Goal: Communication & Community: Connect with others

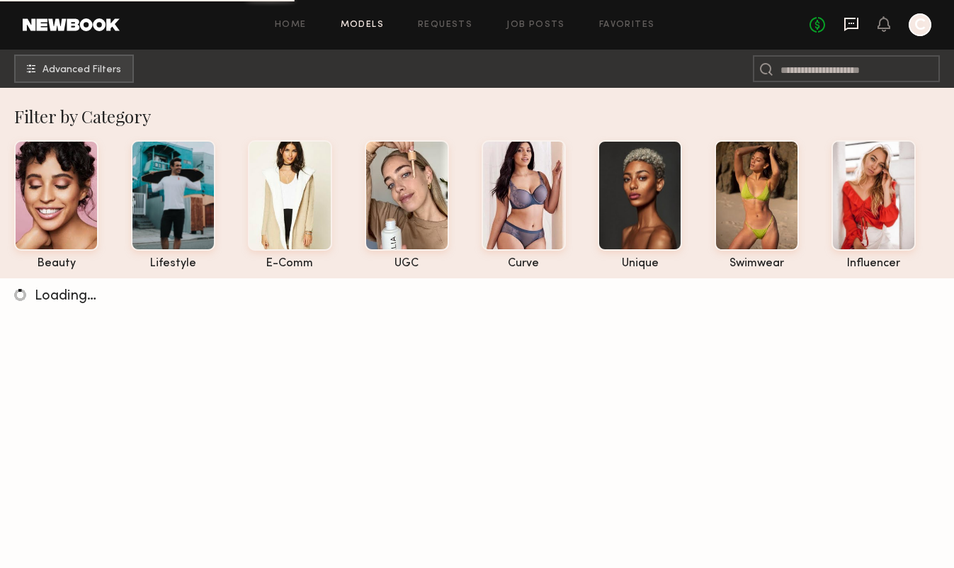
click at [852, 28] on icon at bounding box center [851, 24] width 14 height 13
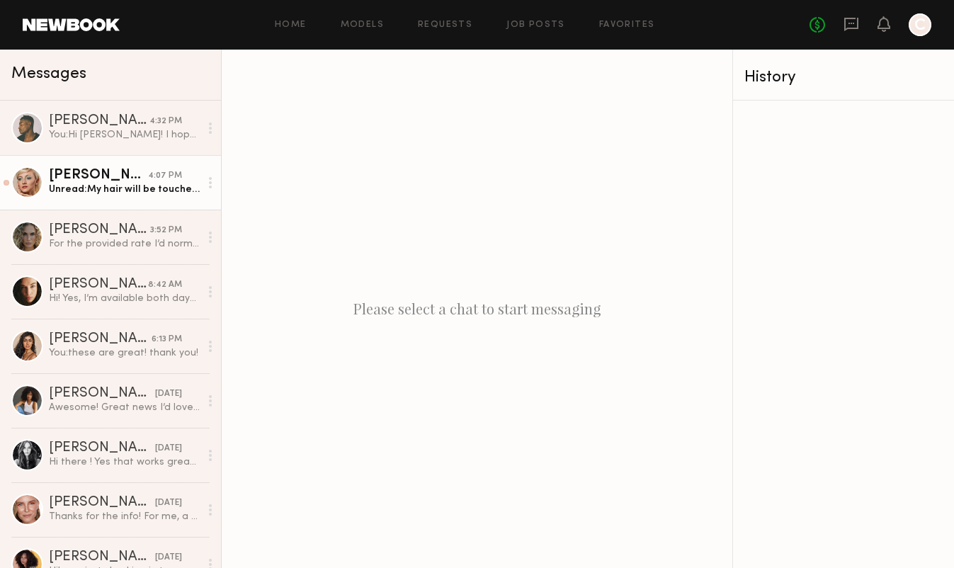
click at [96, 182] on div "[PERSON_NAME]" at bounding box center [98, 176] width 99 height 14
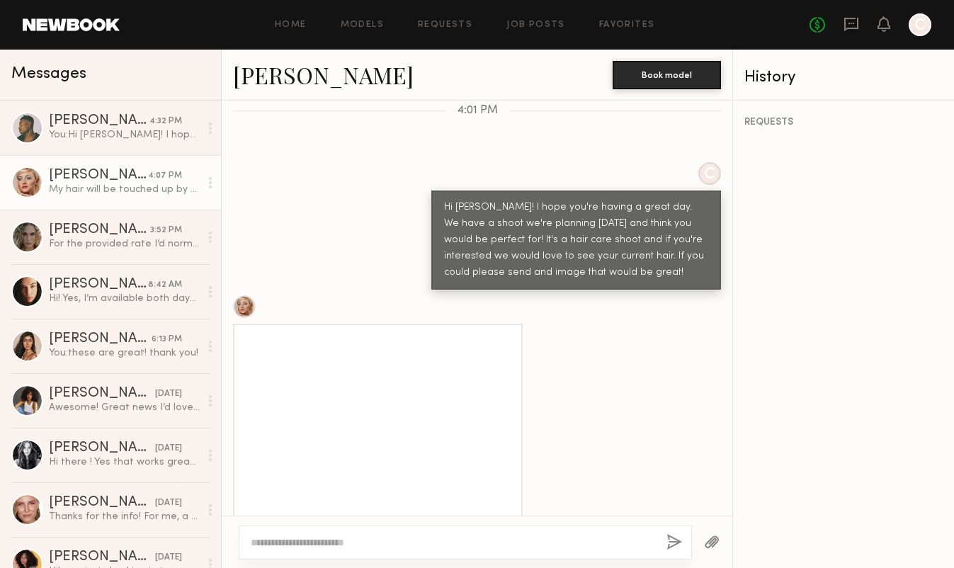
scroll to position [588, 0]
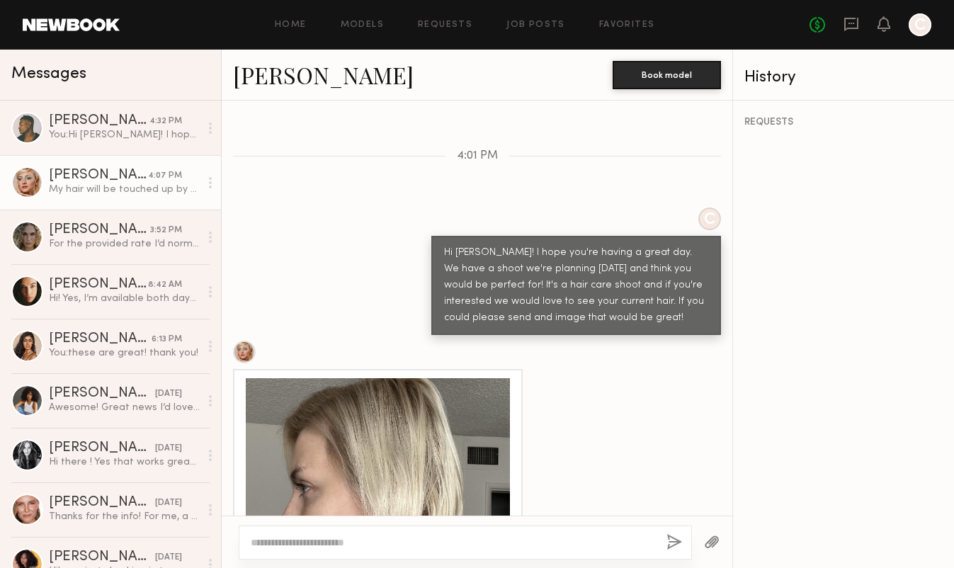
click at [309, 78] on link "Gabija G." at bounding box center [323, 74] width 181 height 30
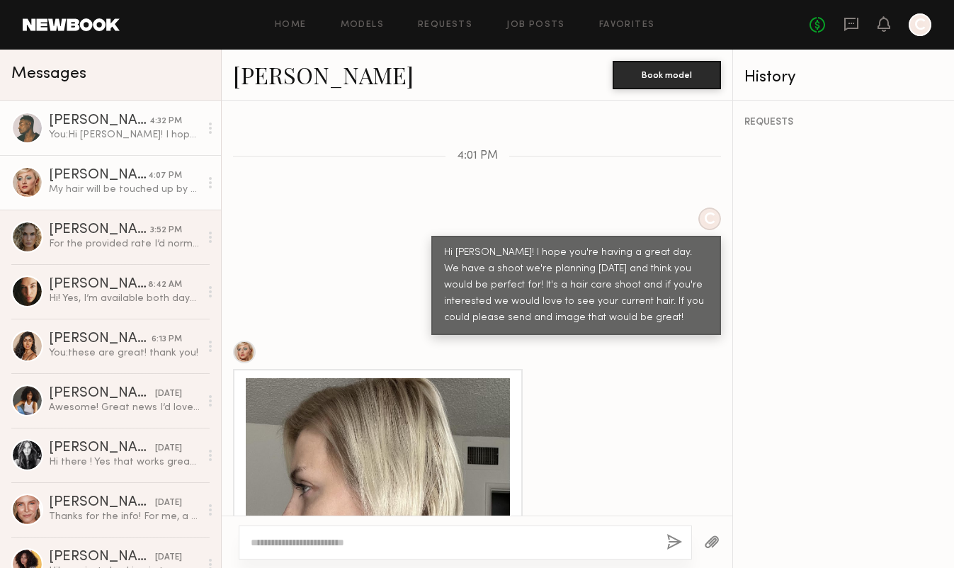
click at [152, 143] on link "Kenyon W. 4:32 PM You: Hi Kenyon! I hope you're having a great day! We have a h…" at bounding box center [110, 128] width 221 height 55
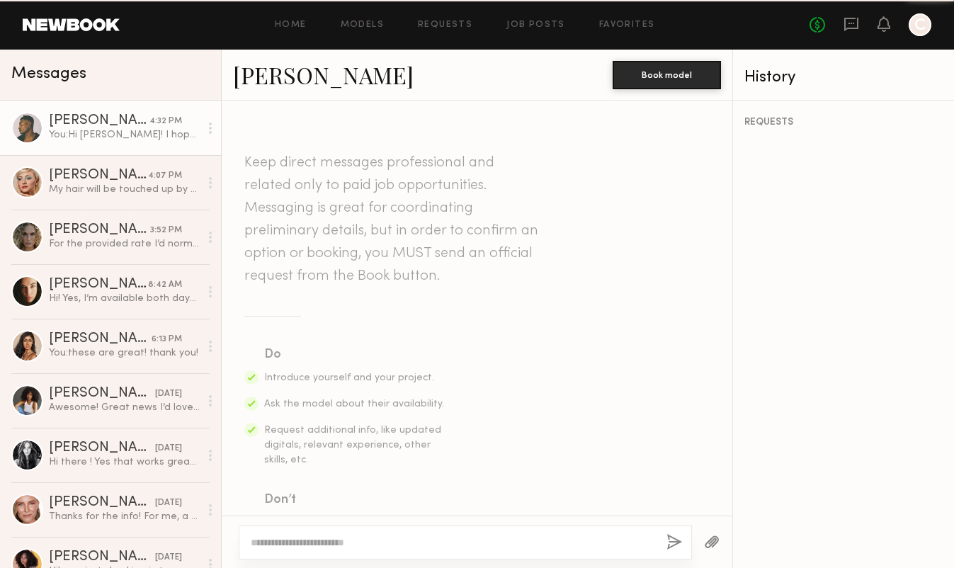
scroll to position [376, 0]
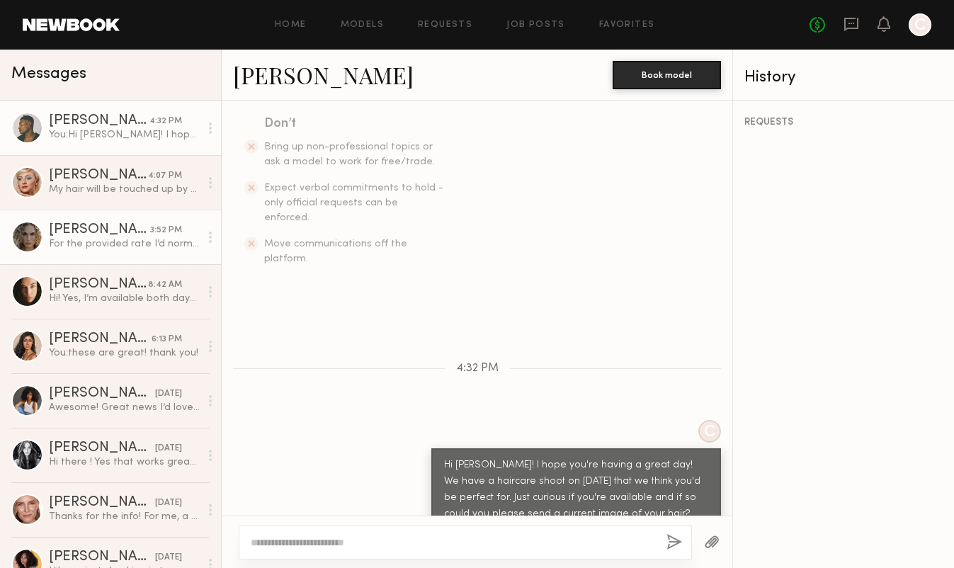
click at [132, 230] on div "Bailey K." at bounding box center [99, 230] width 101 height 14
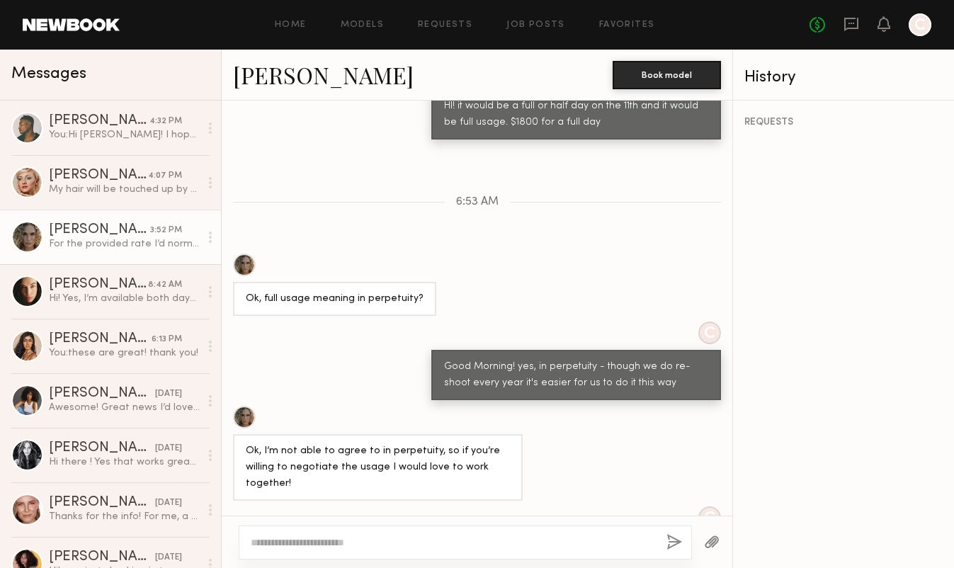
scroll to position [2783, 0]
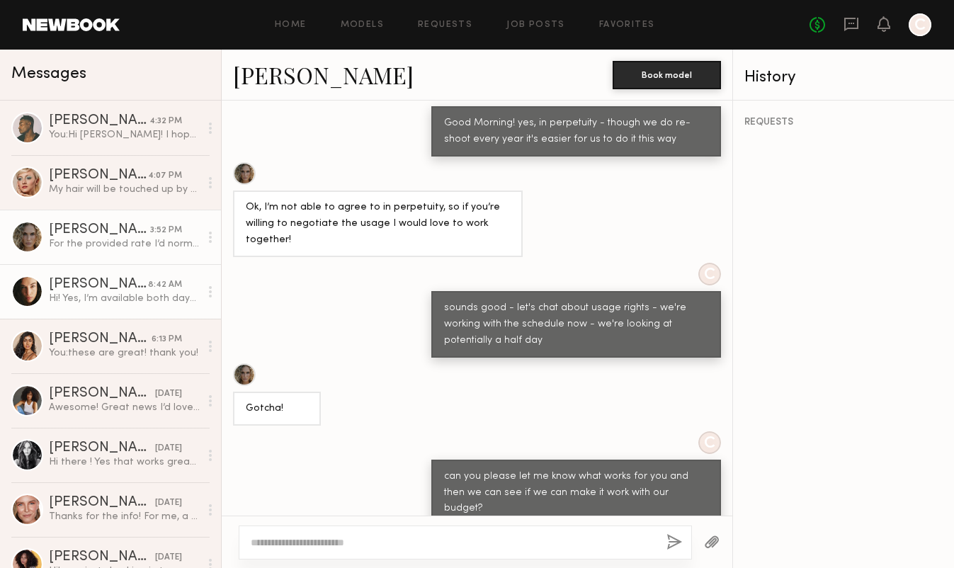
click at [115, 278] on div "Uliana V." at bounding box center [98, 285] width 99 height 14
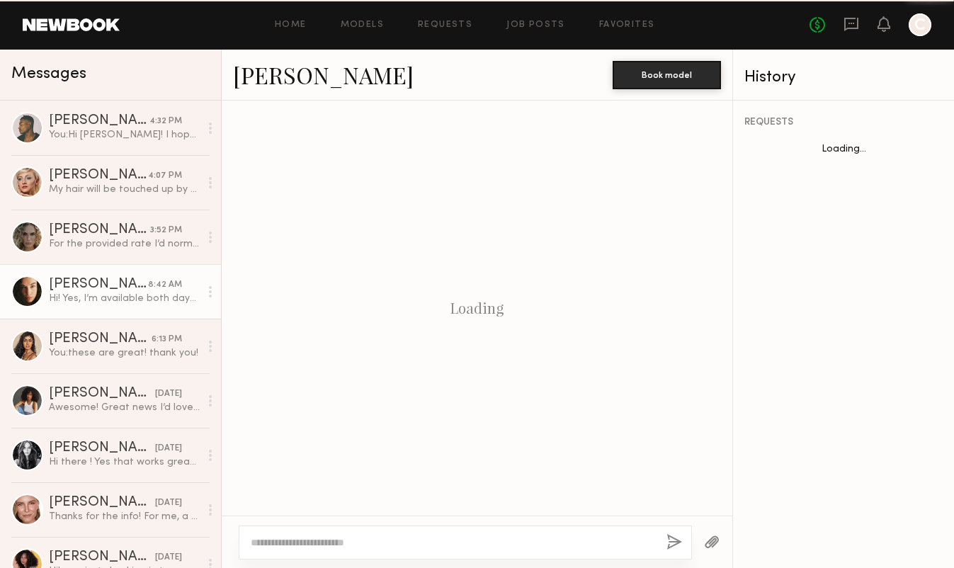
scroll to position [1003, 0]
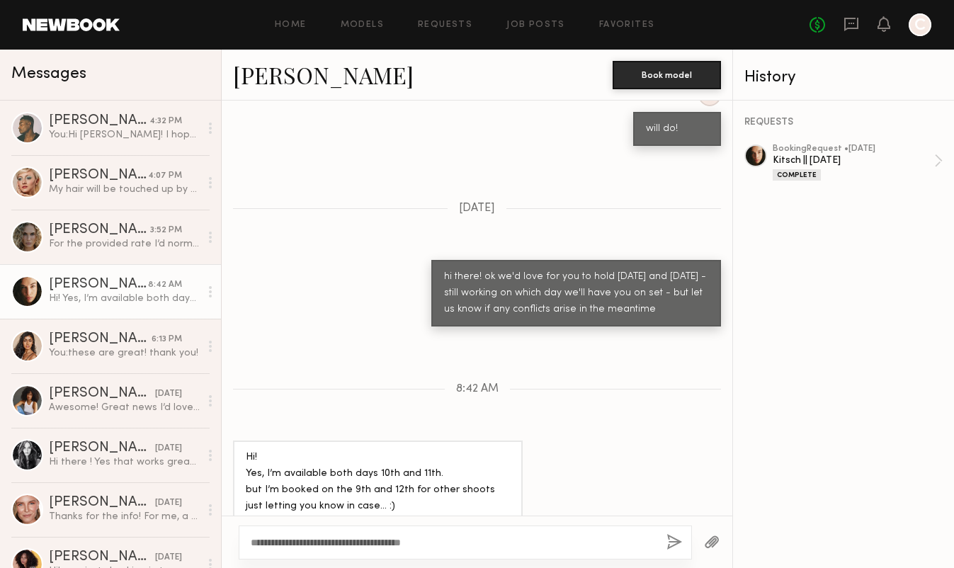
click at [386, 542] on textarea "**********" at bounding box center [453, 542] width 404 height 14
type textarea "**********"
click at [673, 538] on button "button" at bounding box center [674, 543] width 16 height 18
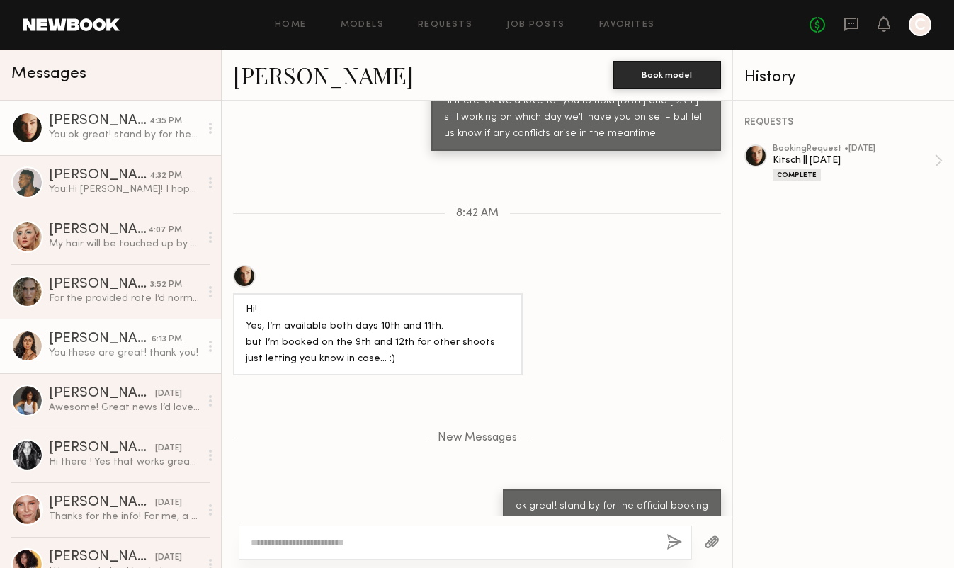
click at [117, 333] on div "[PERSON_NAME]" at bounding box center [100, 339] width 103 height 14
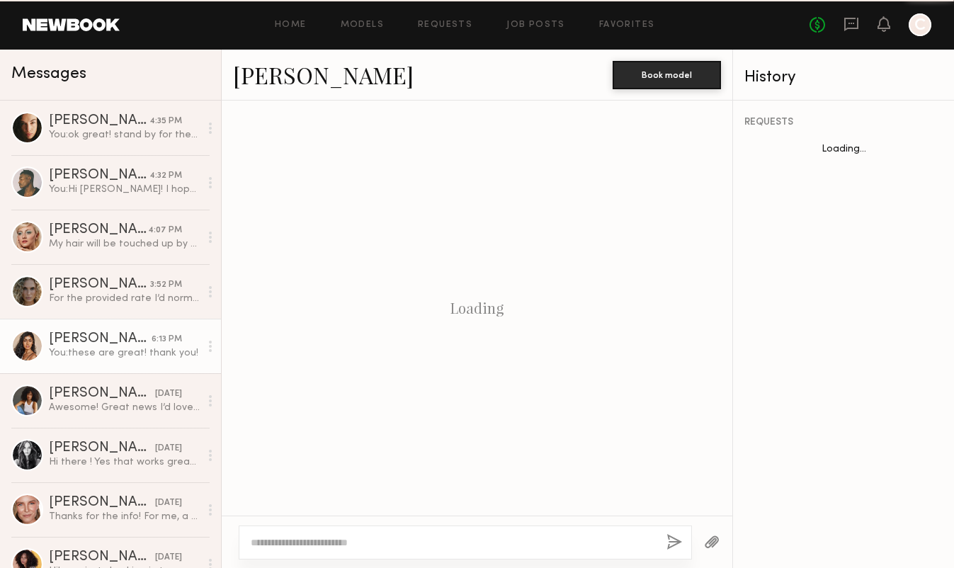
scroll to position [1146, 0]
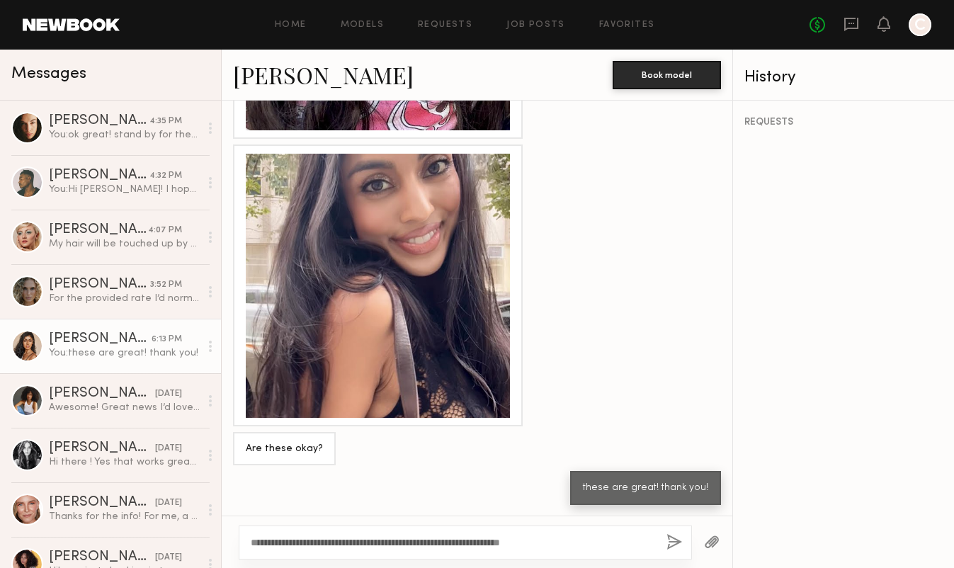
type textarea "**********"
click at [671, 540] on button "button" at bounding box center [674, 543] width 16 height 18
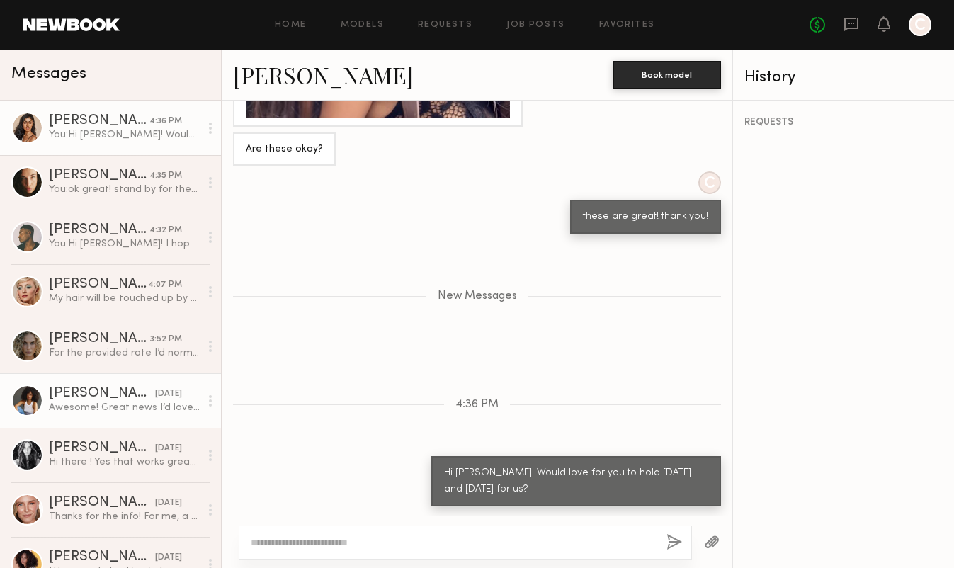
click at [130, 393] on div "[PERSON_NAME]" at bounding box center [102, 394] width 106 height 14
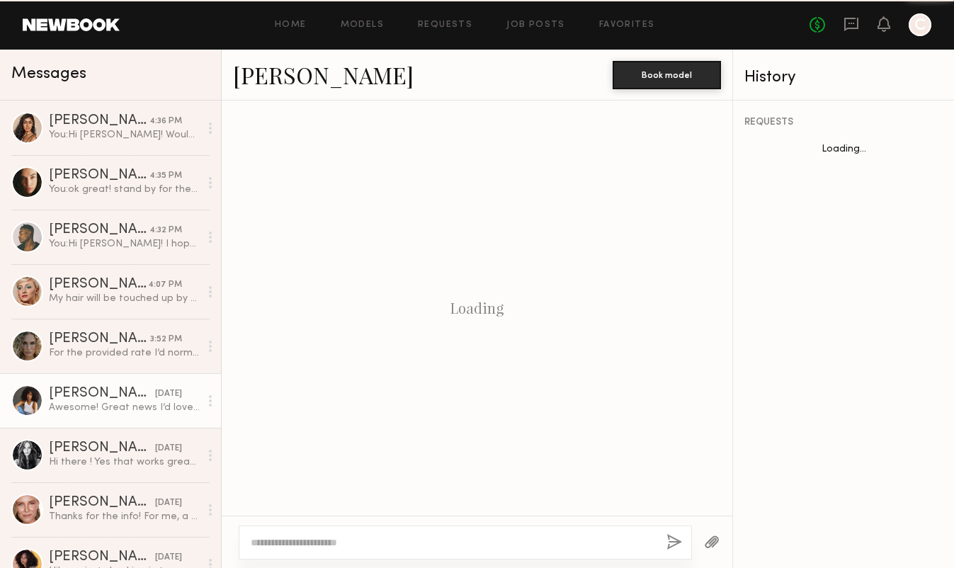
scroll to position [1537, 0]
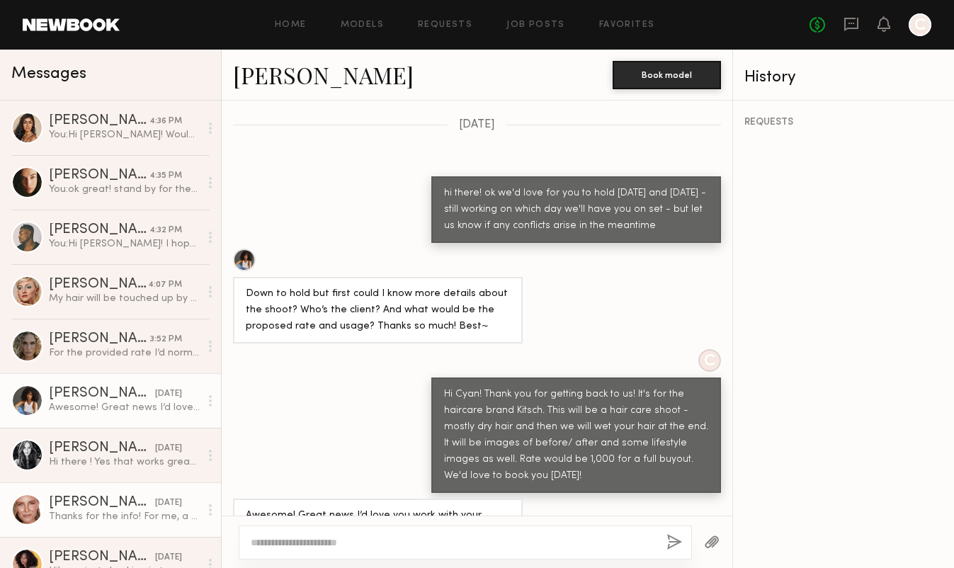
click at [135, 500] on div "[PERSON_NAME]" at bounding box center [102, 503] width 106 height 14
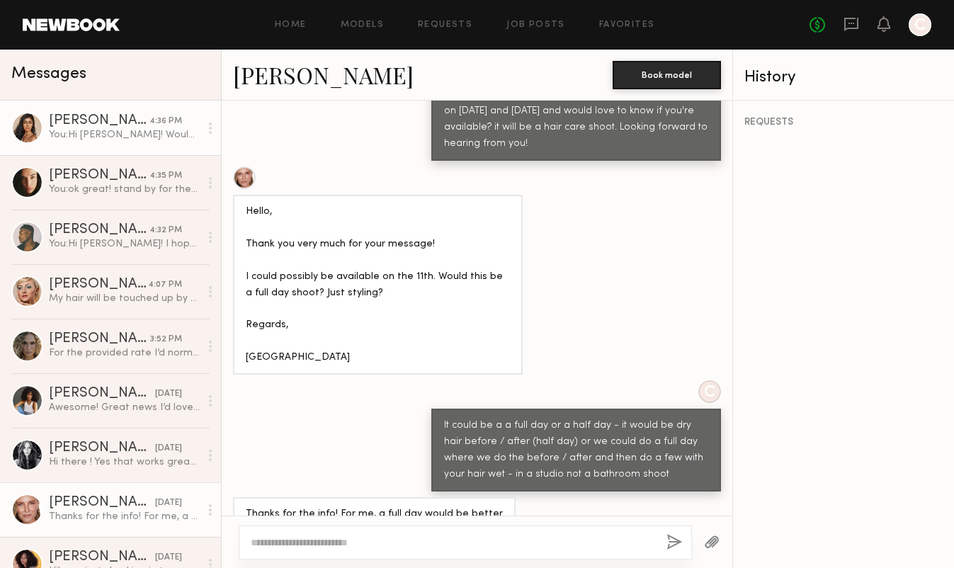
click at [155, 133] on div "You: Hi Natasha! Would love for you to hold September 10th and 11th for us?" at bounding box center [124, 134] width 151 height 13
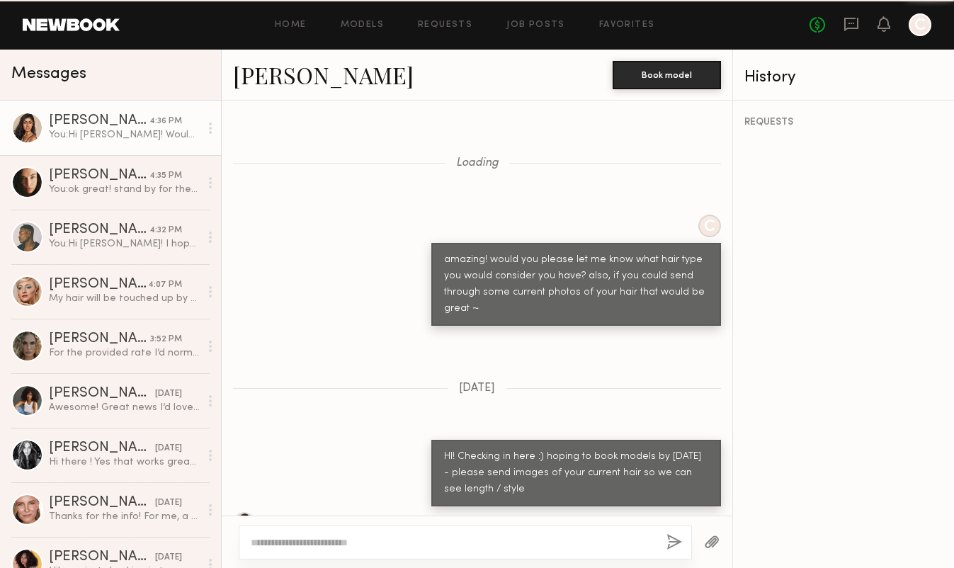
scroll to position [1338, 0]
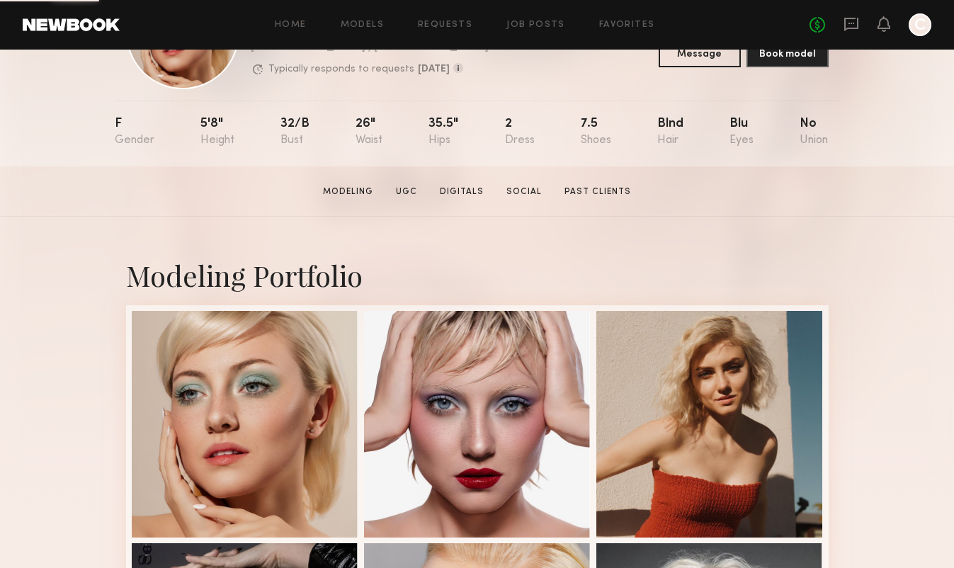
scroll to position [224, 0]
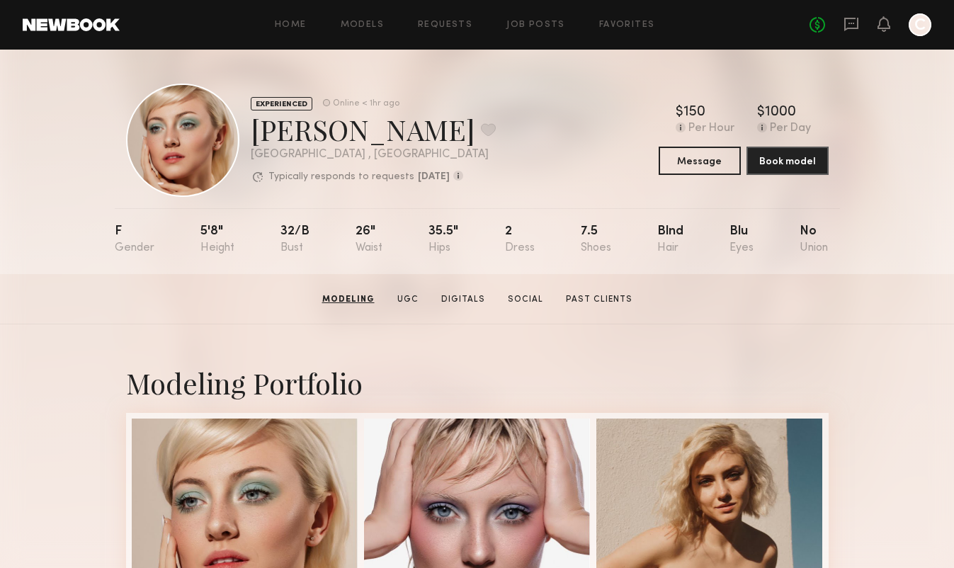
scroll to position [224, 0]
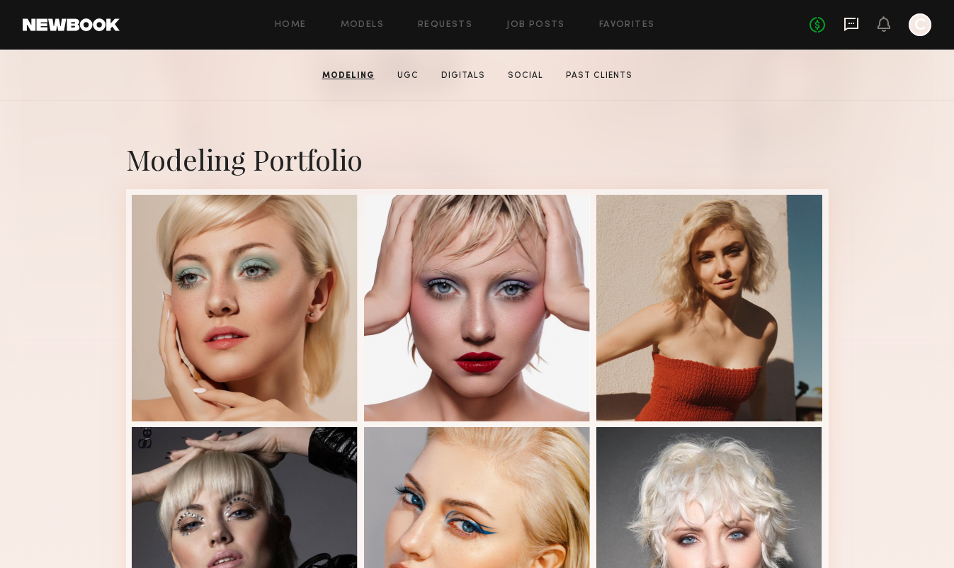
click at [848, 30] on icon at bounding box center [851, 24] width 16 height 16
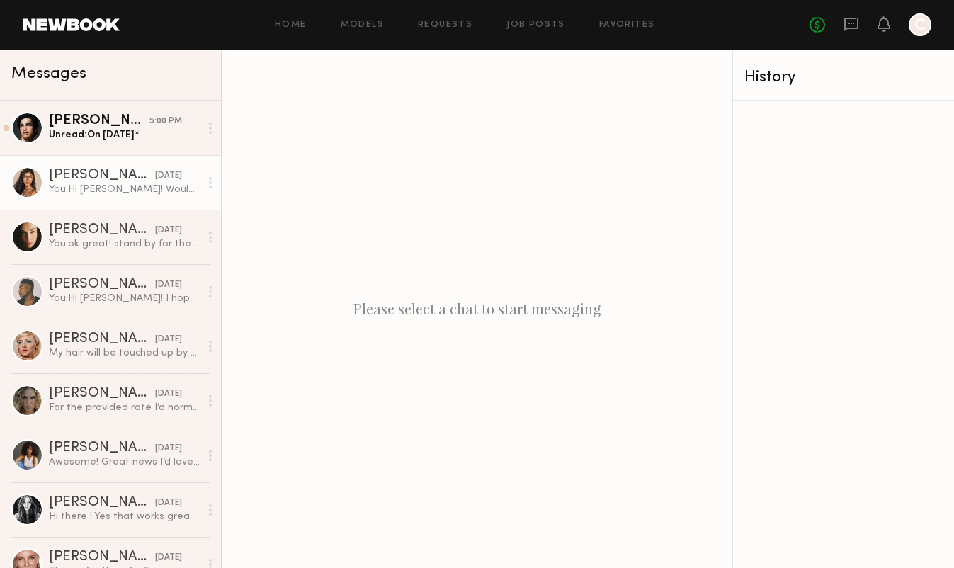
drag, startPoint x: 130, startPoint y: 136, endPoint x: 127, endPoint y: 154, distance: 18.6
click at [127, 155] on link "[PERSON_NAME] [DATE] You: Hi [PERSON_NAME]! Would love for you to hold [DATE] a…" at bounding box center [110, 182] width 221 height 55
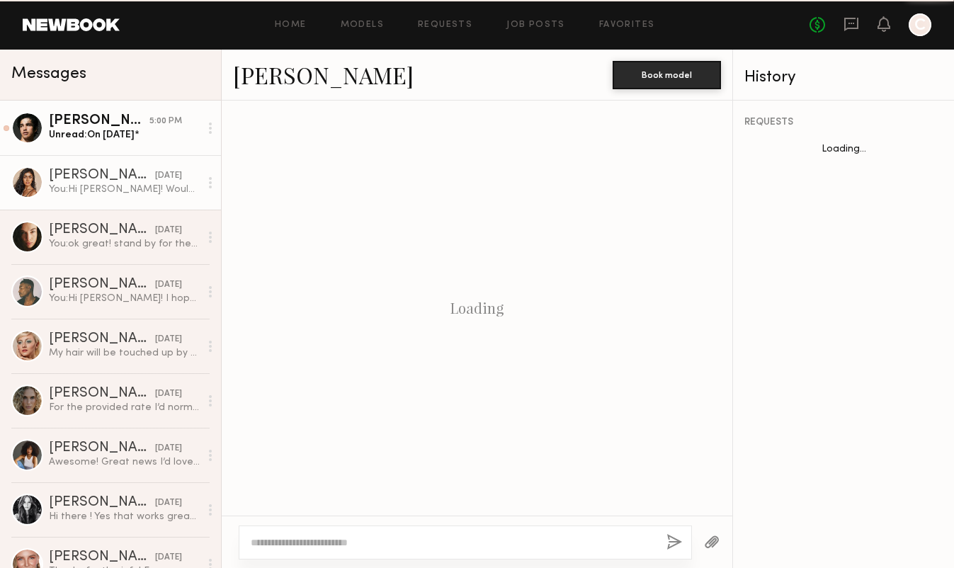
scroll to position [1142, 0]
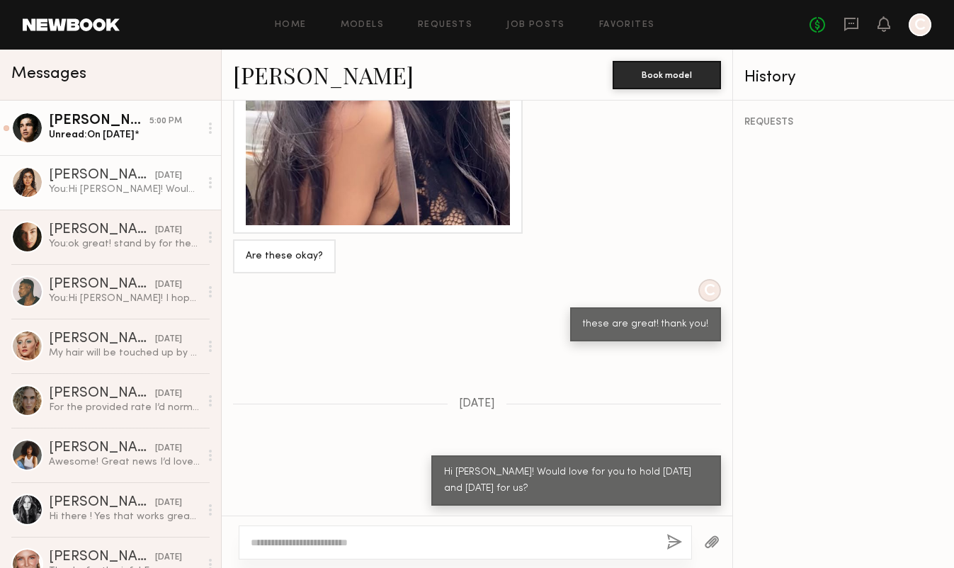
click at [135, 139] on div "Unread: On [DATE]*" at bounding box center [124, 134] width 151 height 13
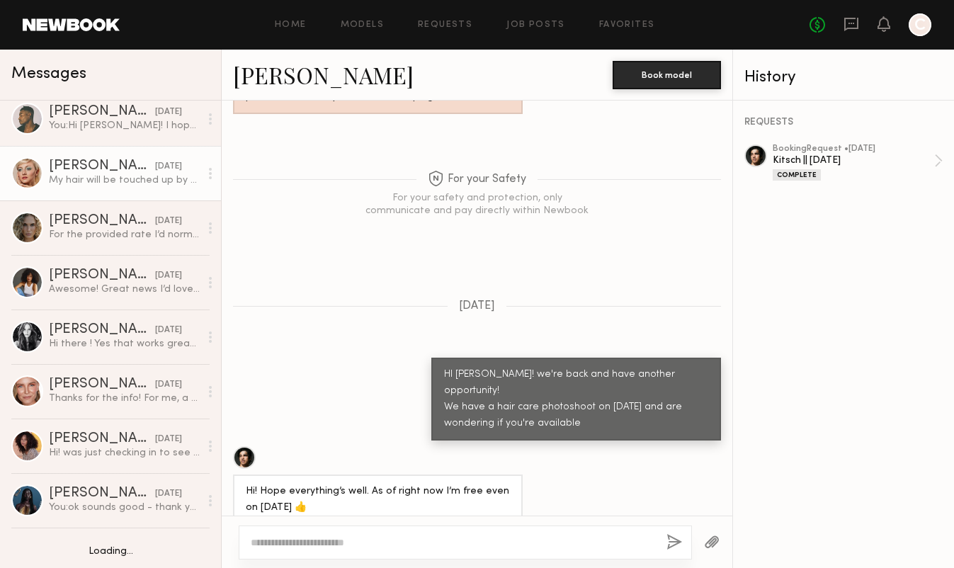
scroll to position [164, 0]
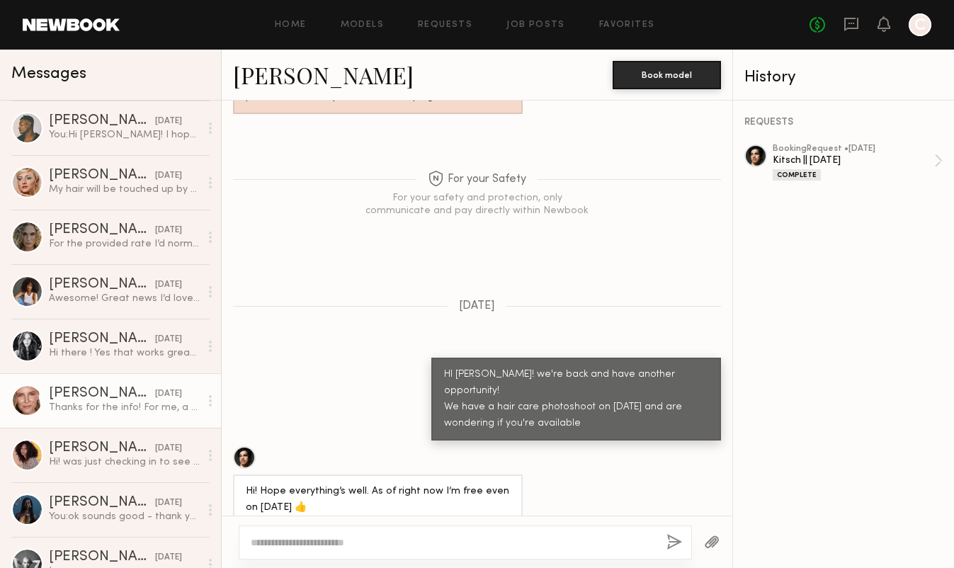
click at [116, 394] on div "[PERSON_NAME]" at bounding box center [102, 394] width 106 height 14
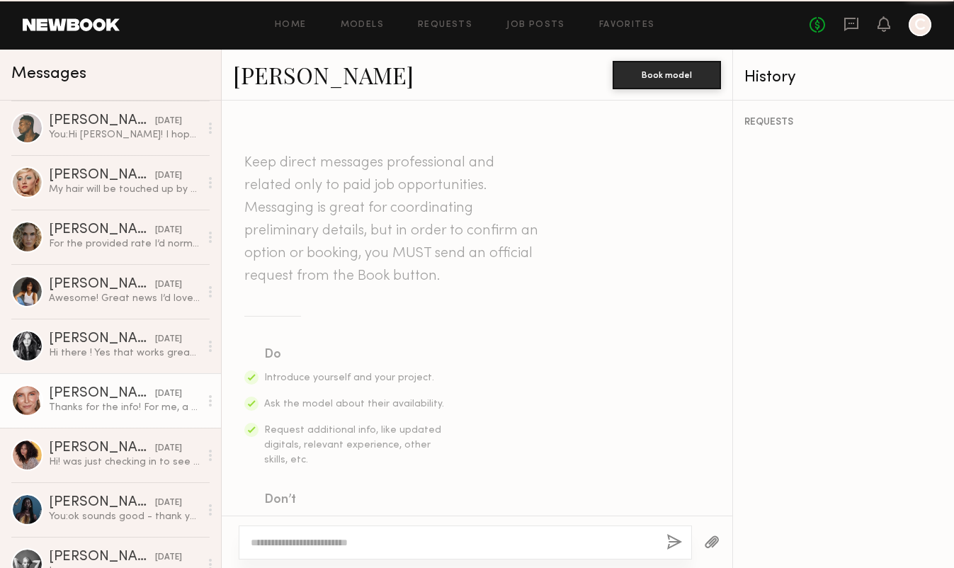
scroll to position [746, 0]
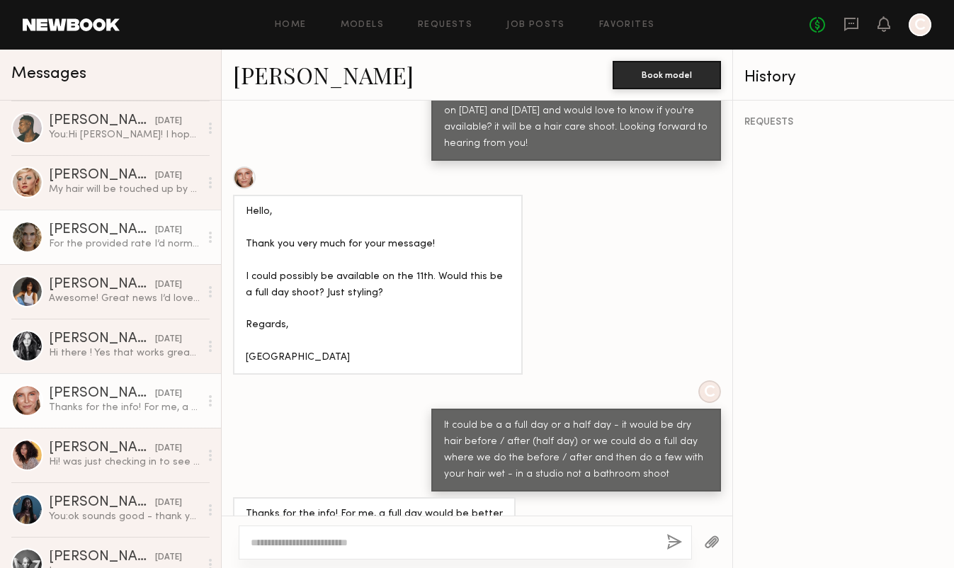
click at [137, 232] on div "[PERSON_NAME]" at bounding box center [102, 230] width 106 height 14
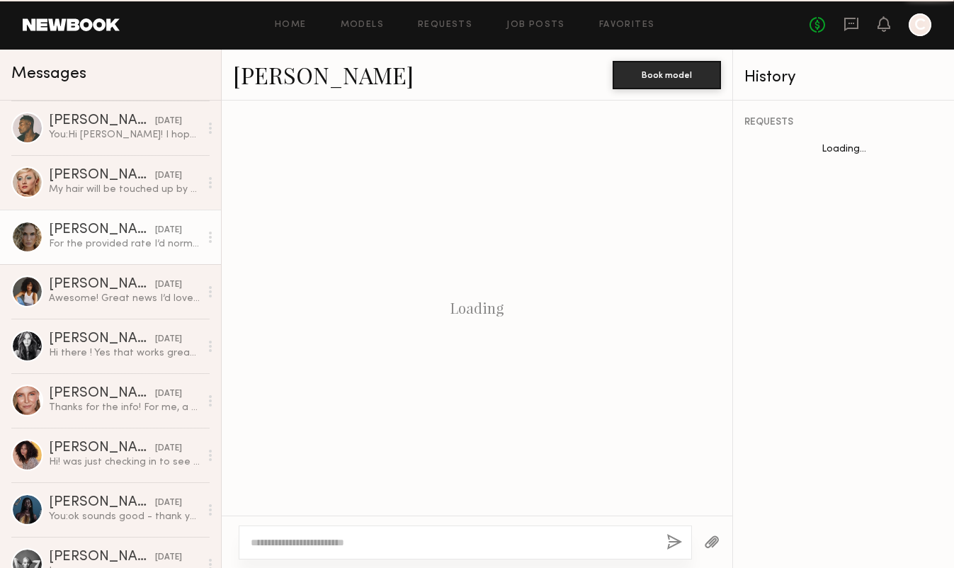
scroll to position [642, 0]
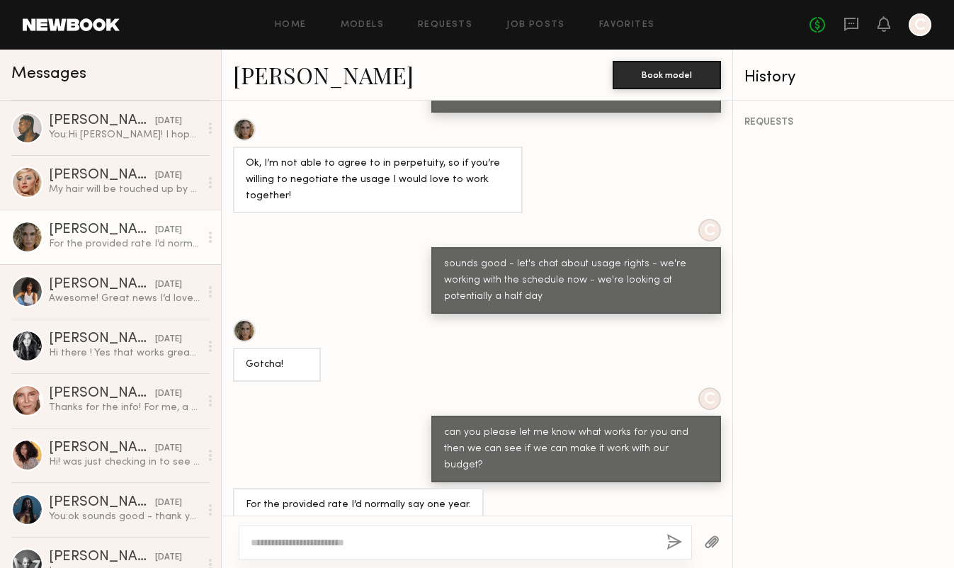
click at [287, 67] on link "[PERSON_NAME]" at bounding box center [323, 74] width 181 height 30
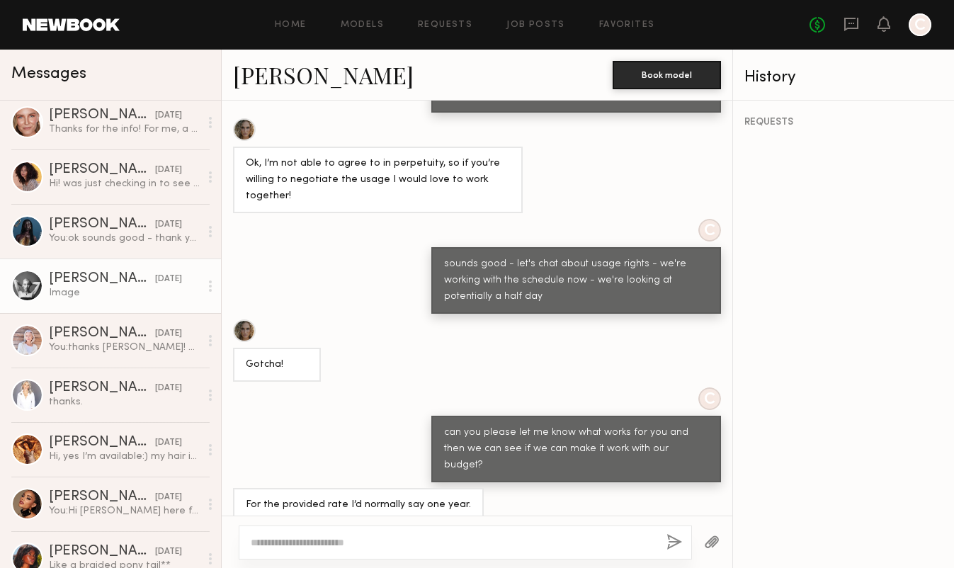
scroll to position [446, 0]
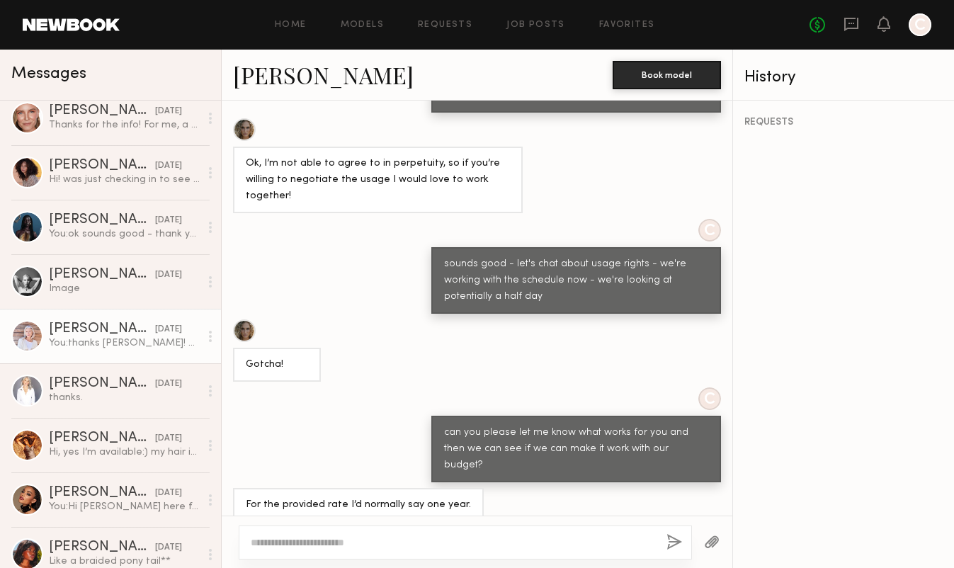
click at [99, 331] on div "[PERSON_NAME]" at bounding box center [102, 329] width 106 height 14
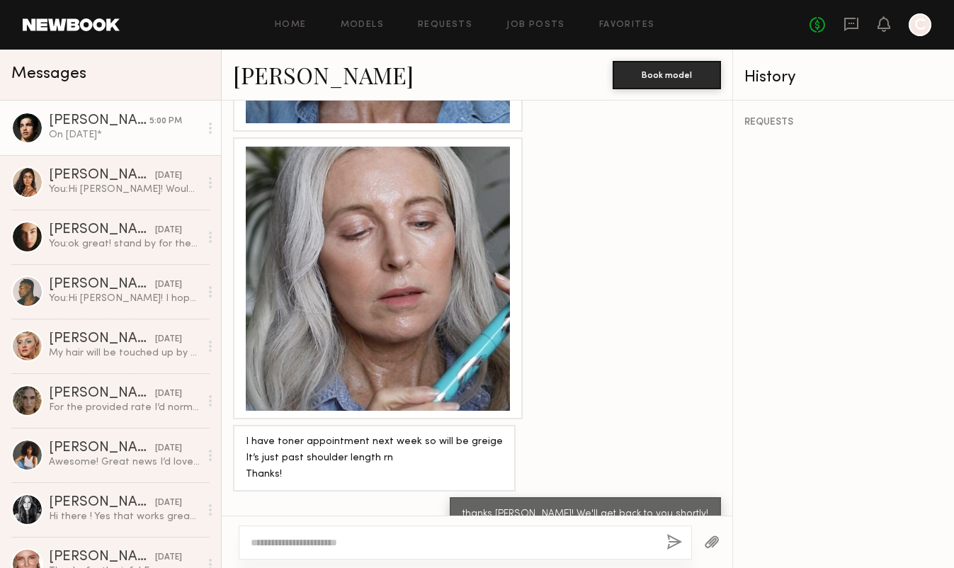
click at [110, 128] on div "On [DATE]*" at bounding box center [124, 134] width 151 height 13
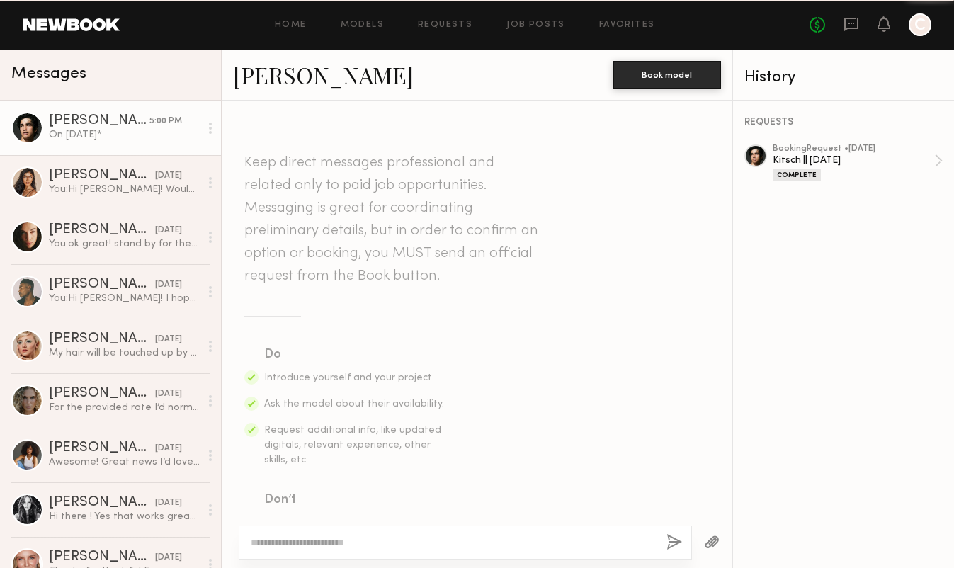
scroll to position [1089, 0]
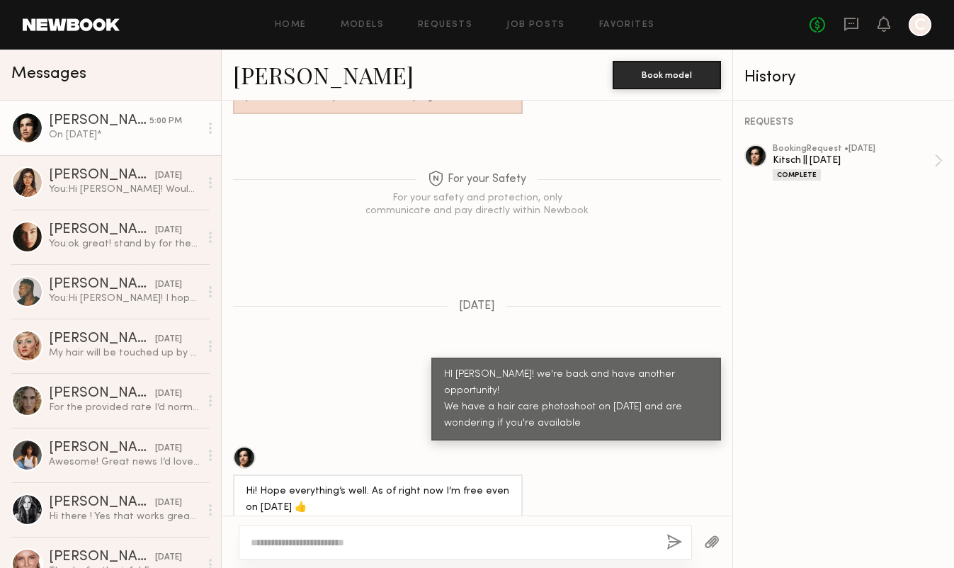
click at [246, 446] on div at bounding box center [244, 457] width 23 height 23
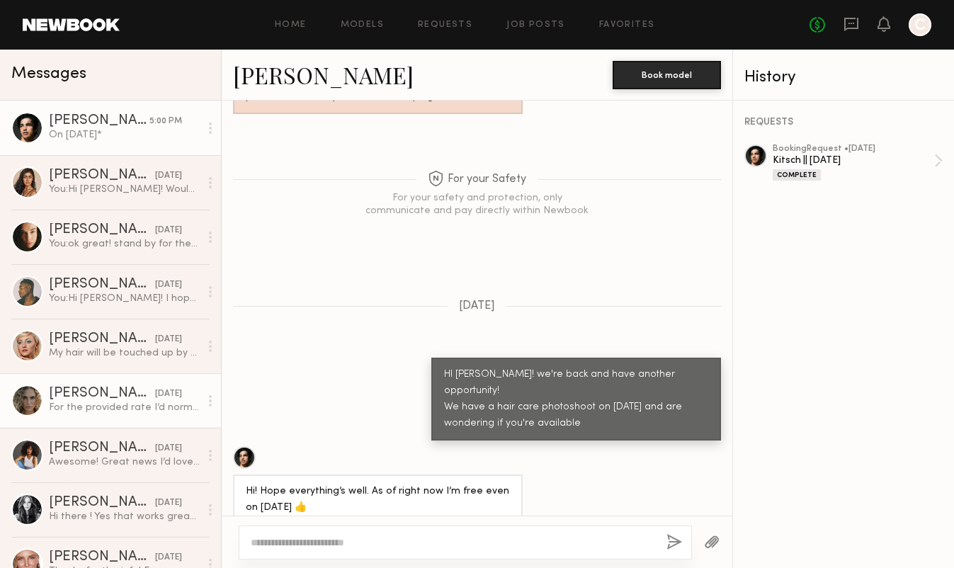
click at [84, 404] on div "For the provided rate I’d normally say one year." at bounding box center [124, 407] width 151 height 13
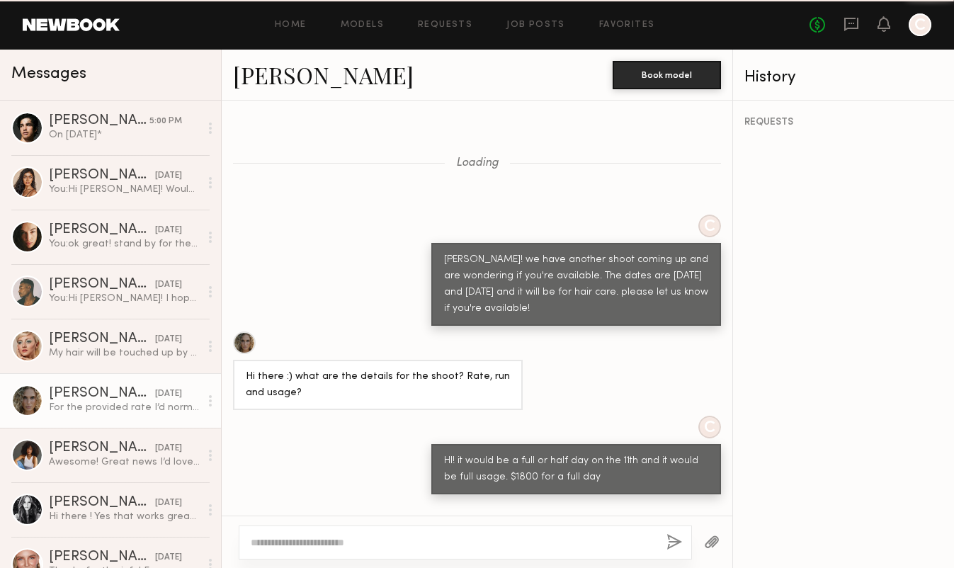
scroll to position [642, 0]
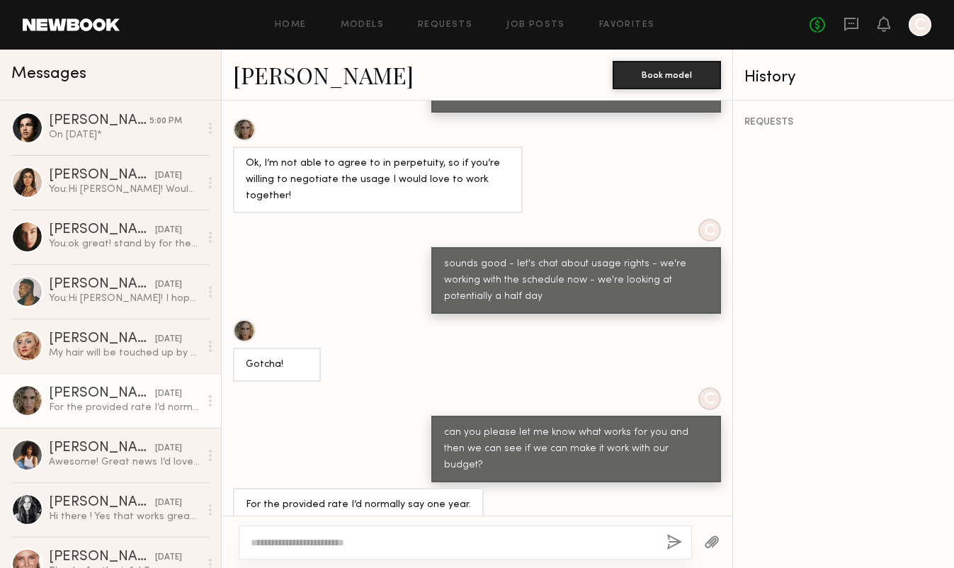
click at [285, 67] on link "[PERSON_NAME]" at bounding box center [323, 74] width 181 height 30
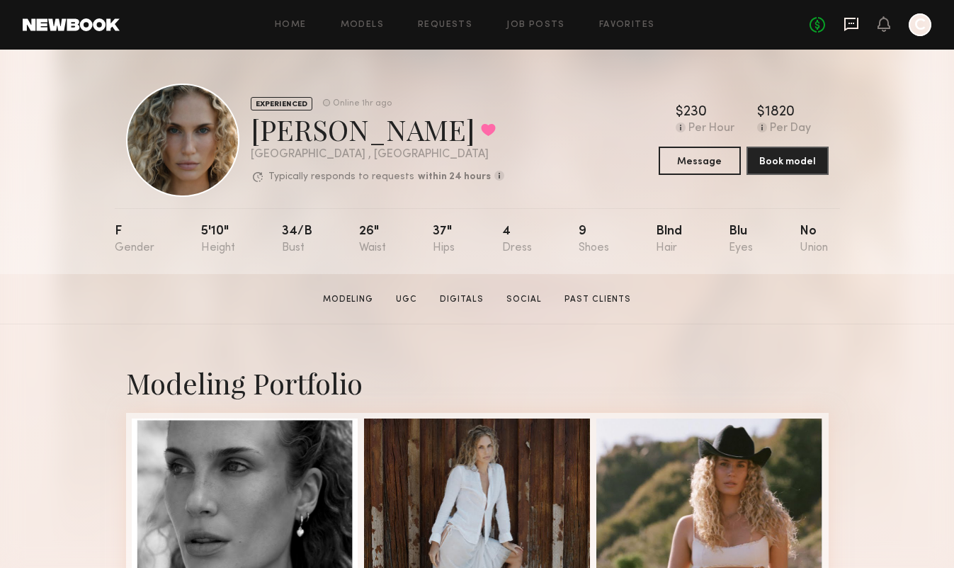
click at [855, 26] on icon at bounding box center [851, 24] width 16 height 16
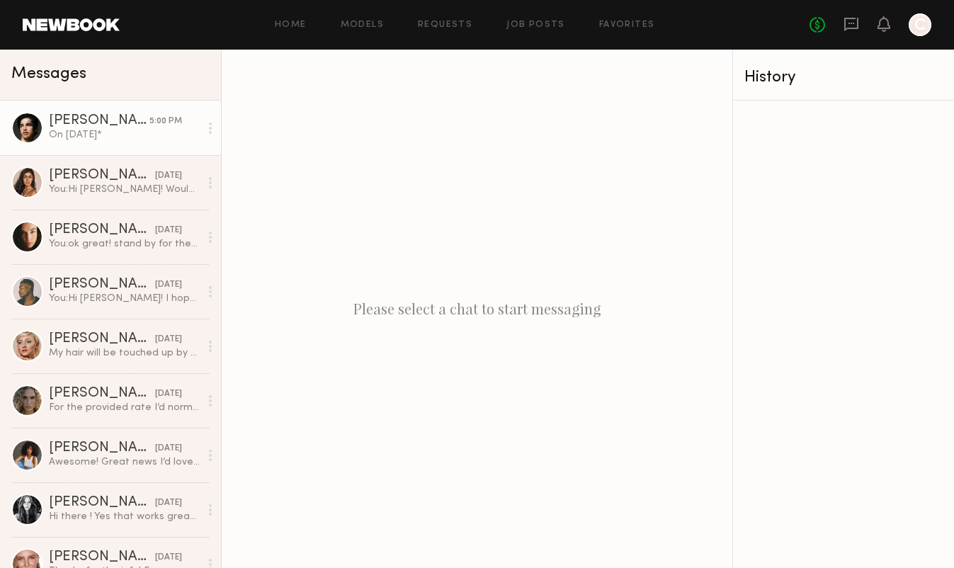
click at [127, 120] on div "Jessey S." at bounding box center [99, 121] width 101 height 14
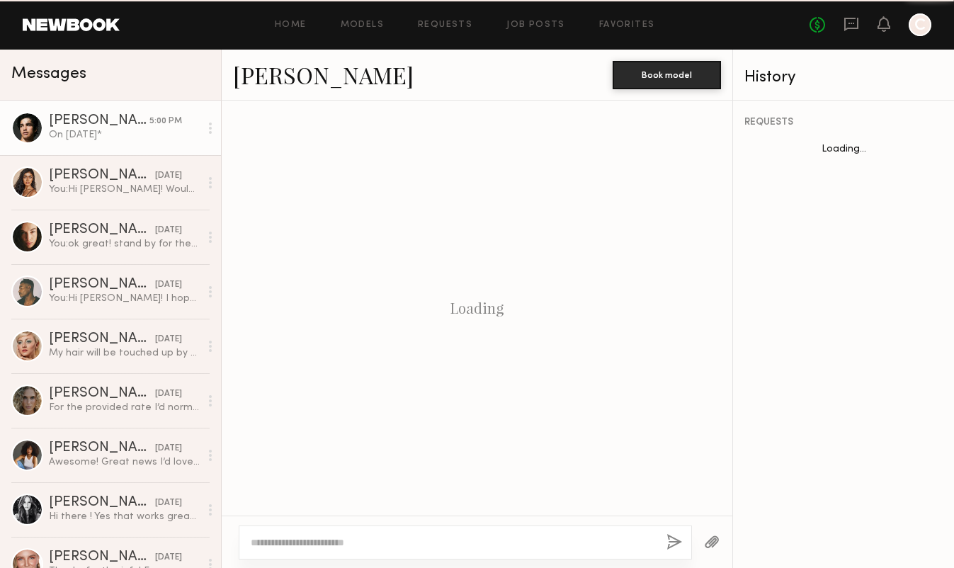
scroll to position [1089, 0]
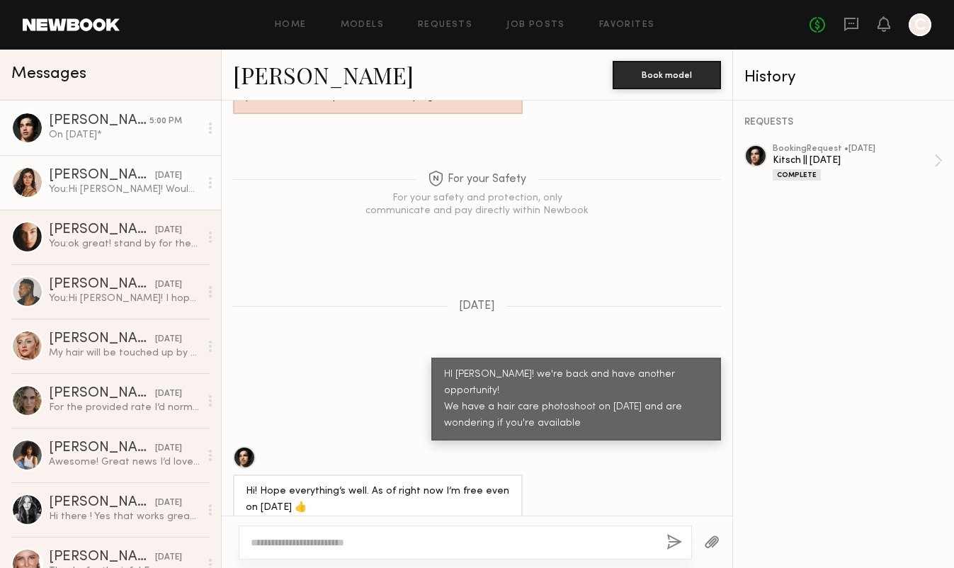
click at [173, 178] on div "yesterday" at bounding box center [168, 175] width 27 height 13
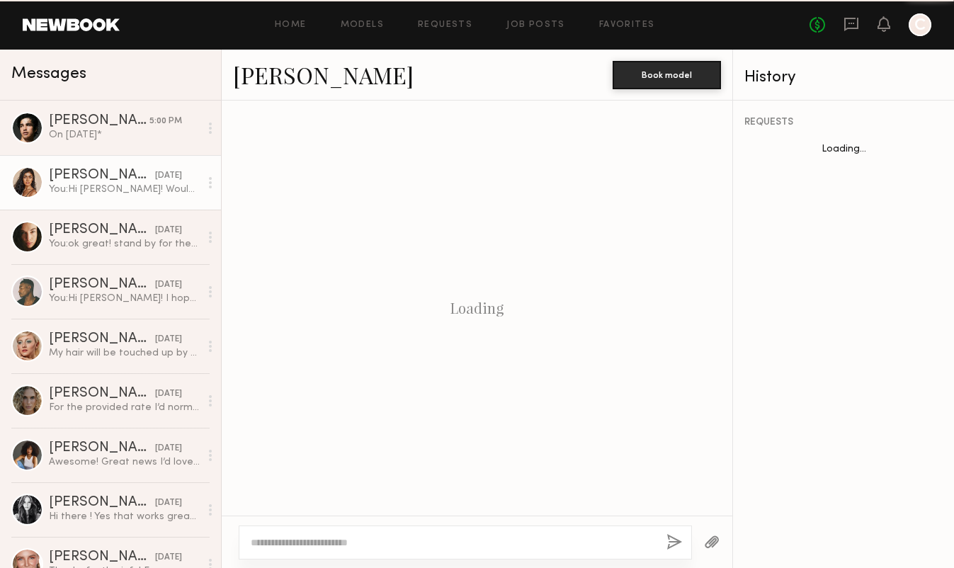
scroll to position [1142, 0]
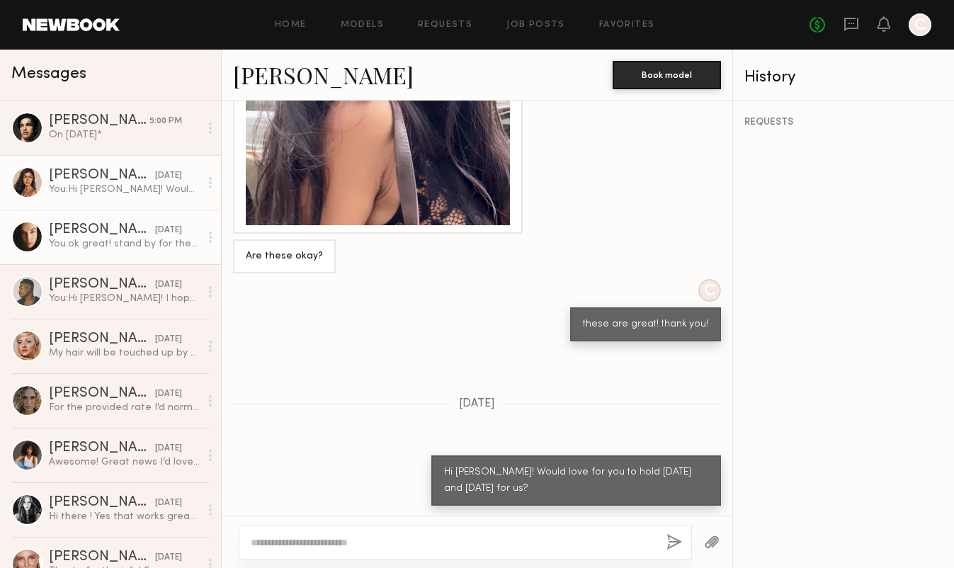
click at [156, 229] on div "yesterday" at bounding box center [168, 230] width 27 height 13
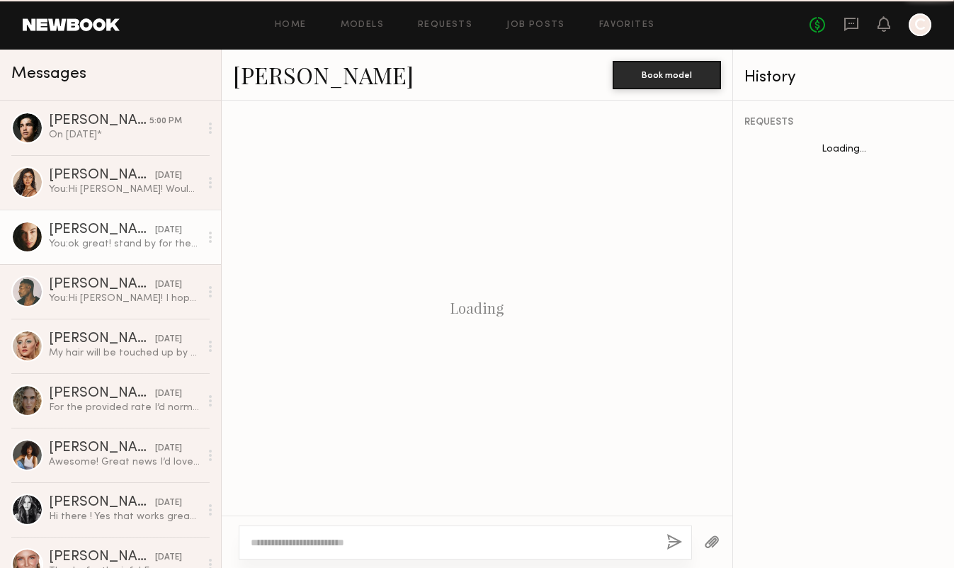
scroll to position [914, 0]
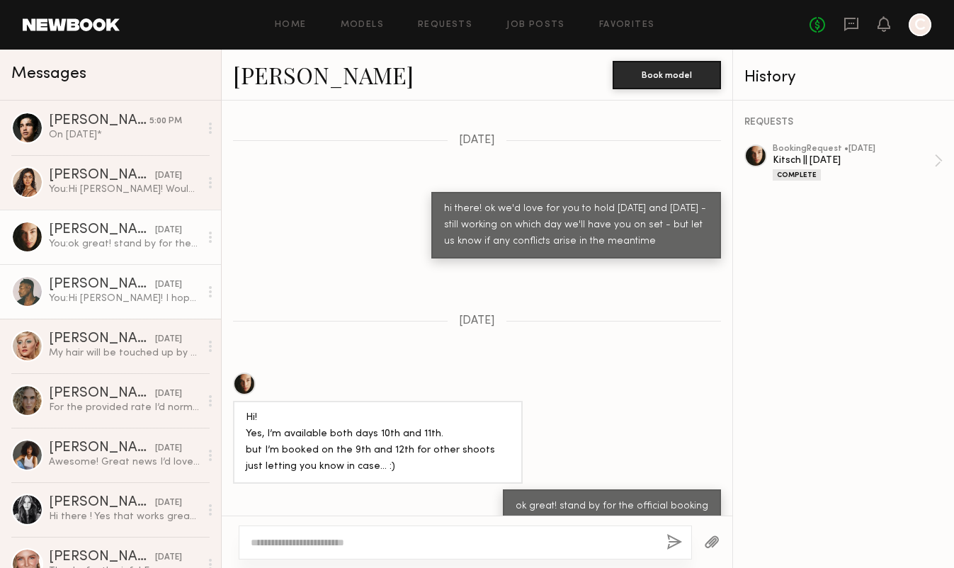
click at [140, 283] on div "Kenyon W." at bounding box center [102, 285] width 106 height 14
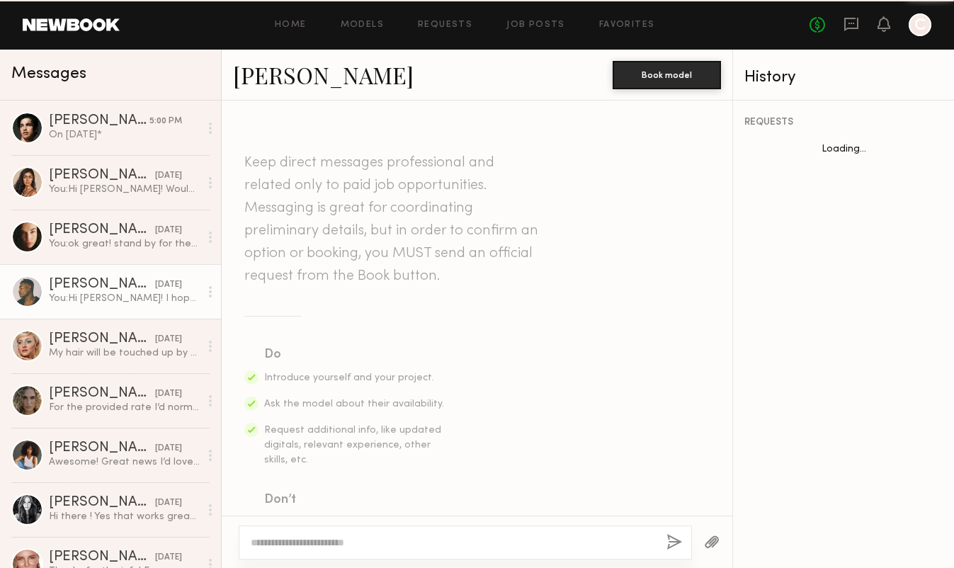
scroll to position [376, 0]
